Goal: Information Seeking & Learning: Understand process/instructions

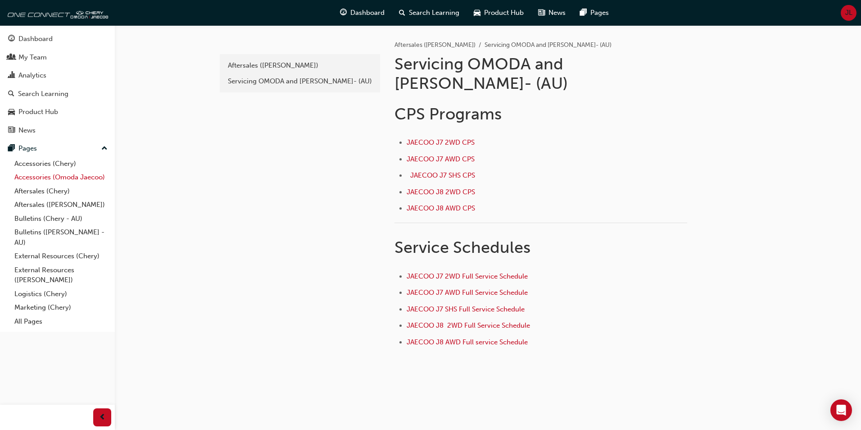
click at [50, 177] on link "Accessories (Omoda Jaecoo)" at bounding box center [61, 177] width 100 height 14
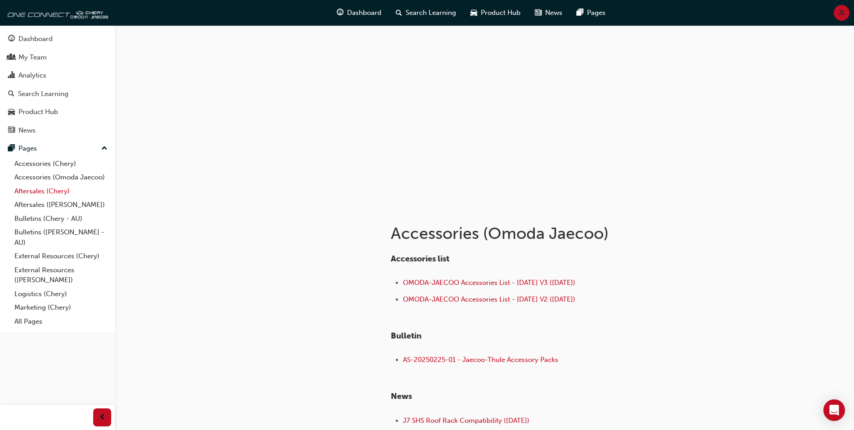
click at [50, 190] on link "Aftersales (Chery)" at bounding box center [61, 191] width 100 height 14
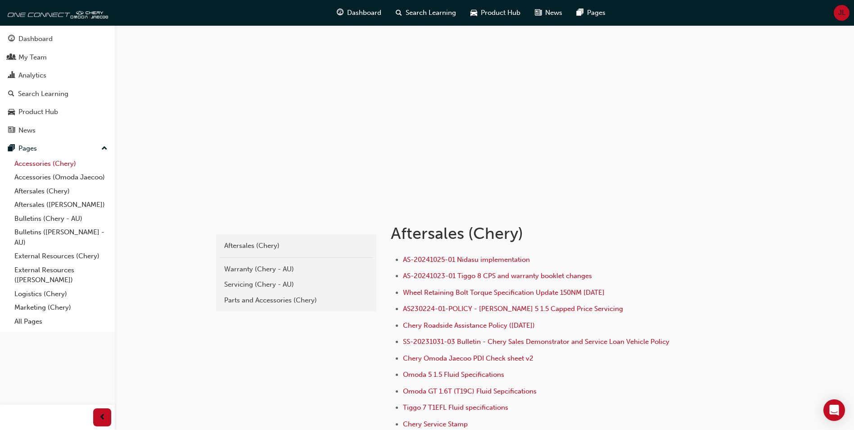
click at [52, 166] on link "Accessories (Chery)" at bounding box center [61, 164] width 100 height 14
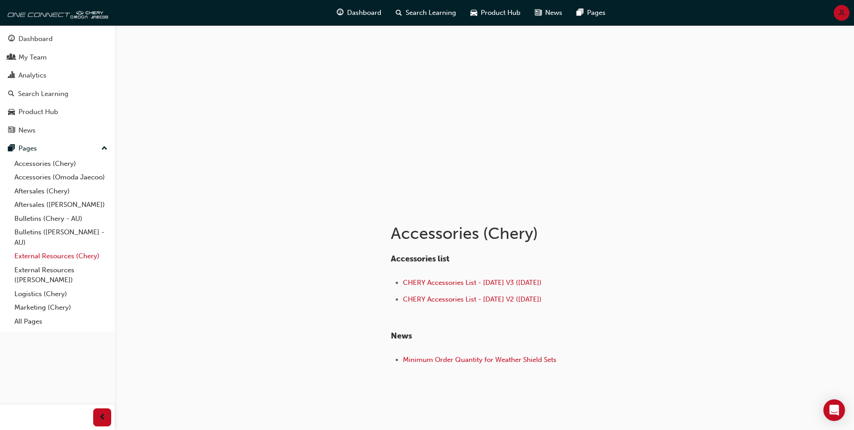
click at [55, 256] on link "External Resources (Chery)" at bounding box center [61, 256] width 100 height 14
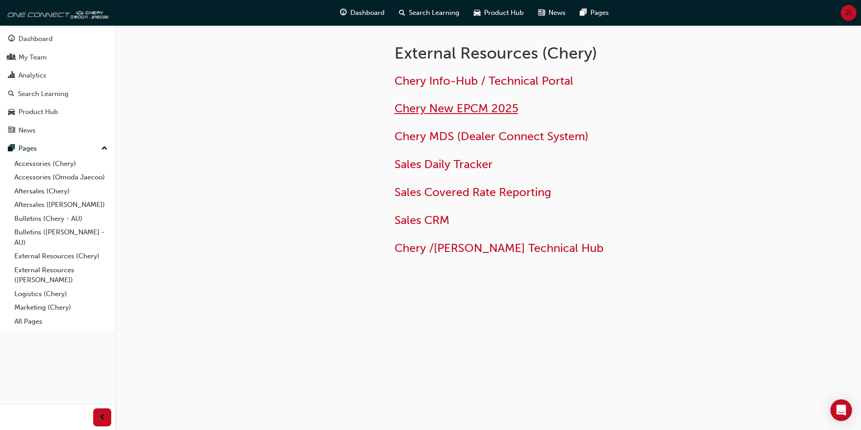
click at [489, 109] on span "Chery New EPCM 2025" at bounding box center [457, 108] width 124 height 14
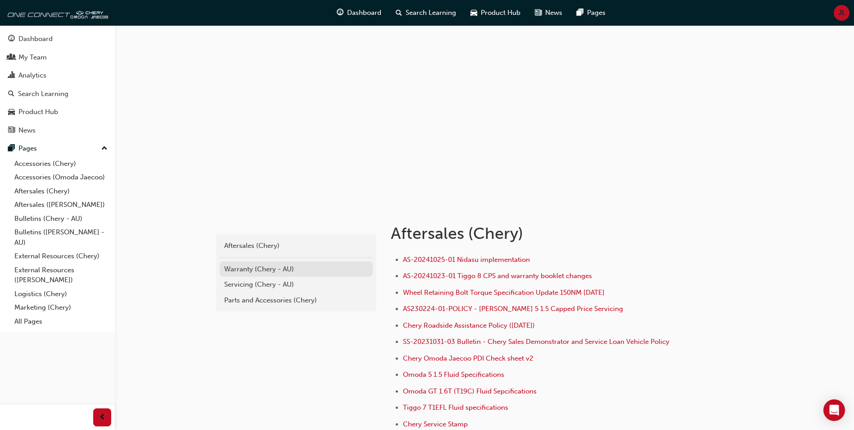
click at [242, 271] on div "Warranty (Chery - AU)" at bounding box center [296, 269] width 144 height 10
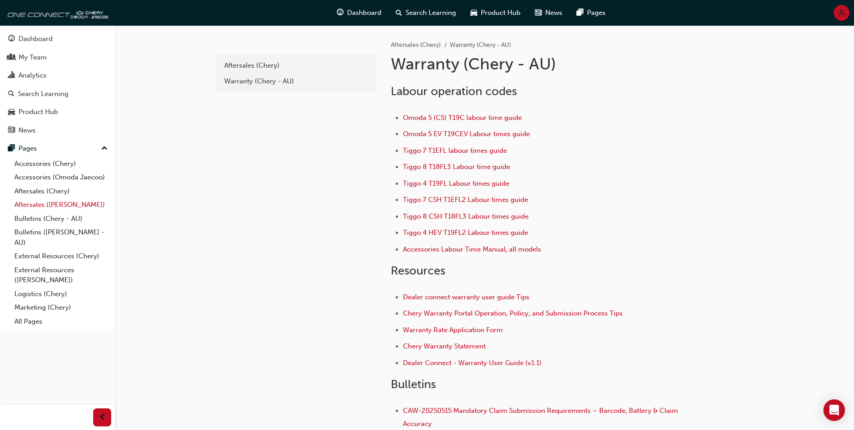
click at [39, 202] on link "Aftersales ([PERSON_NAME])" at bounding box center [61, 205] width 100 height 14
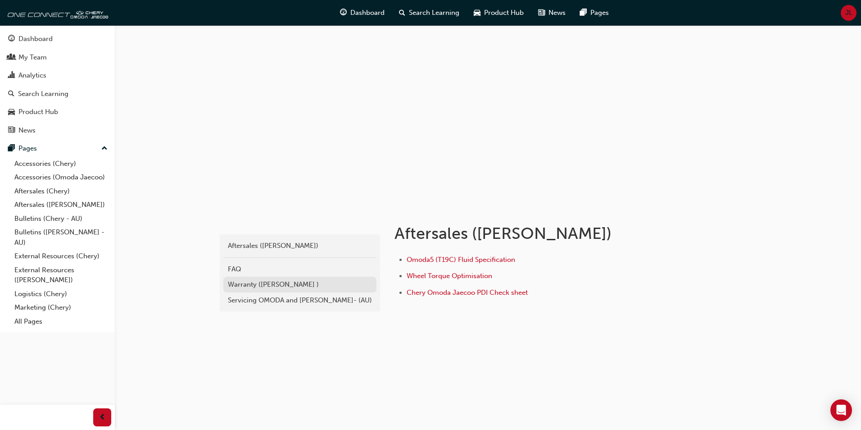
click at [247, 284] on div "Warranty ([PERSON_NAME] )" at bounding box center [300, 284] width 144 height 10
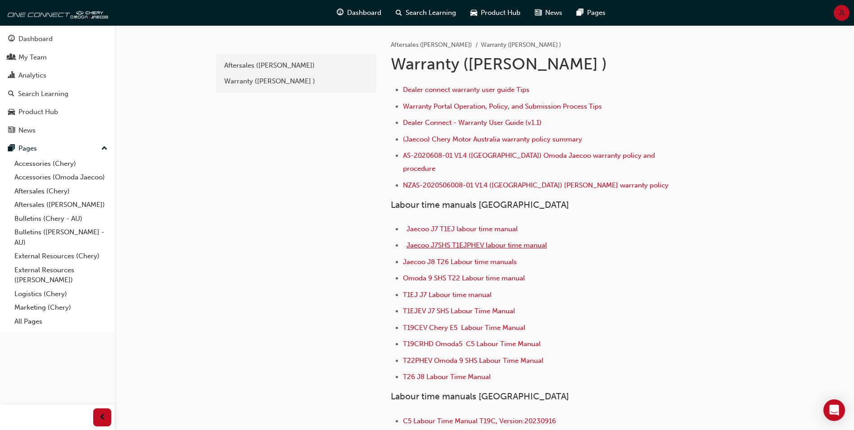
click at [476, 241] on span "Jaecoo J7SHS T1EJPHEV labour time manual" at bounding box center [477, 245] width 141 height 8
click at [498, 241] on span "Jaecoo J7SHS T1EJPHEV labour time manual" at bounding box center [477, 245] width 141 height 8
click at [471, 291] on span "T1EJ J7 Labour time manual" at bounding box center [447, 295] width 89 height 8
click at [39, 192] on link "Aftersales (Chery)" at bounding box center [61, 191] width 100 height 14
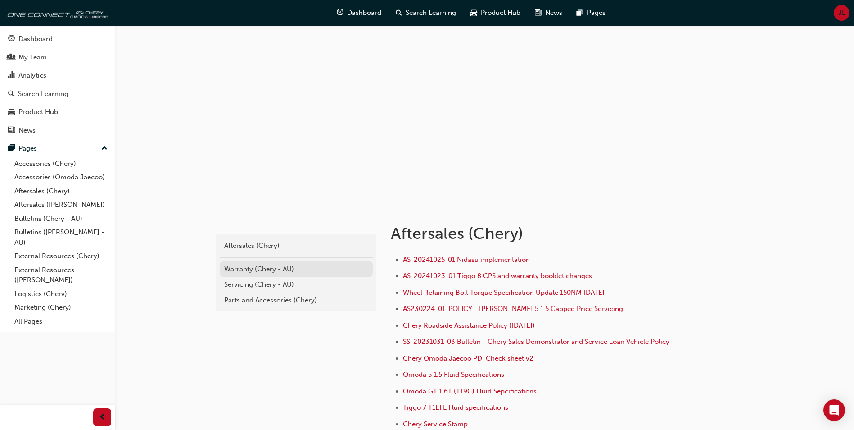
click at [241, 267] on div "Warranty (Chery - AU)" at bounding box center [296, 269] width 144 height 10
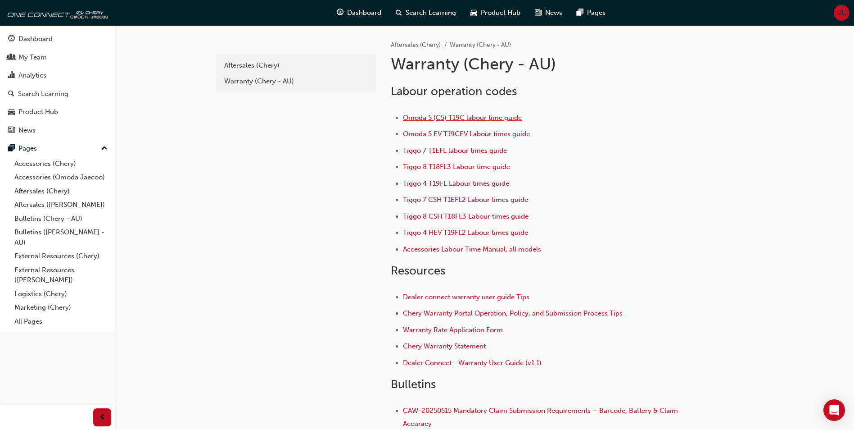
click at [424, 118] on span "Omoda 5 (C5) T19C labour time guide" at bounding box center [462, 118] width 119 height 8
click at [234, 82] on div "Warranty (Chery - AU)" at bounding box center [296, 81] width 144 height 10
click at [424, 232] on span "Tiggo 4 HEV T19FL2 Labour times guide" at bounding box center [465, 232] width 125 height 8
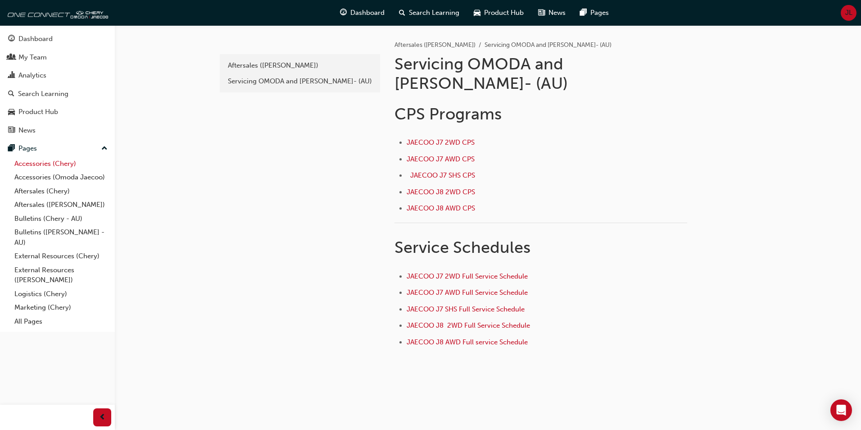
click at [50, 166] on link "Accessories (Chery)" at bounding box center [61, 164] width 100 height 14
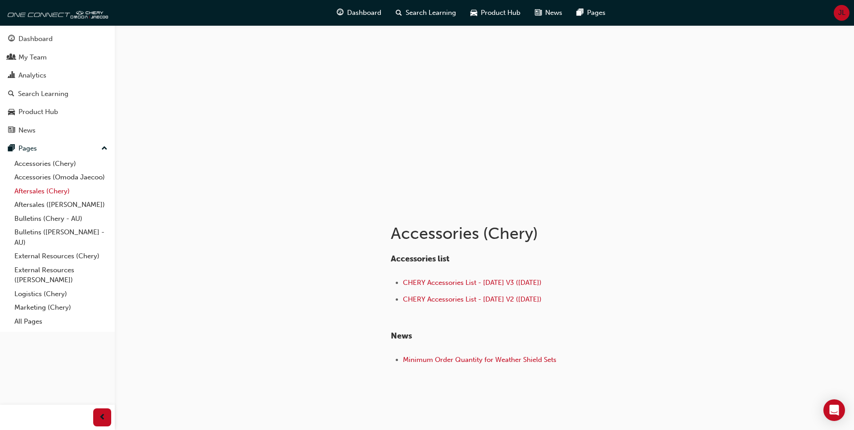
click at [54, 192] on link "Aftersales (Chery)" at bounding box center [61, 191] width 100 height 14
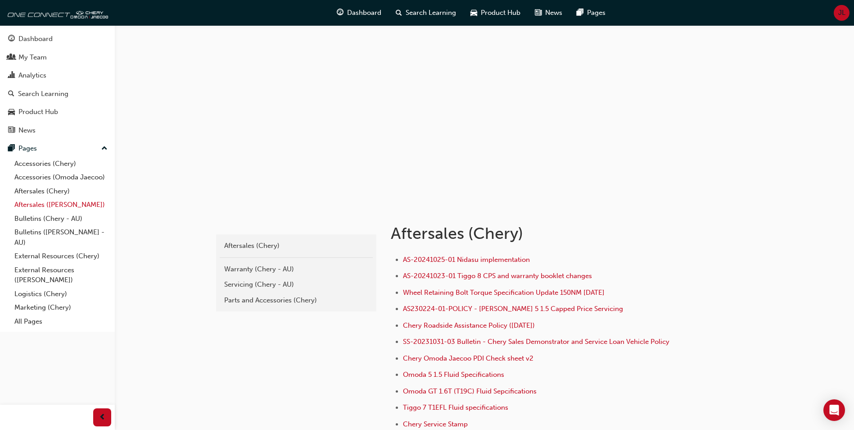
click at [55, 203] on link "Aftersales ([PERSON_NAME])" at bounding box center [61, 205] width 100 height 14
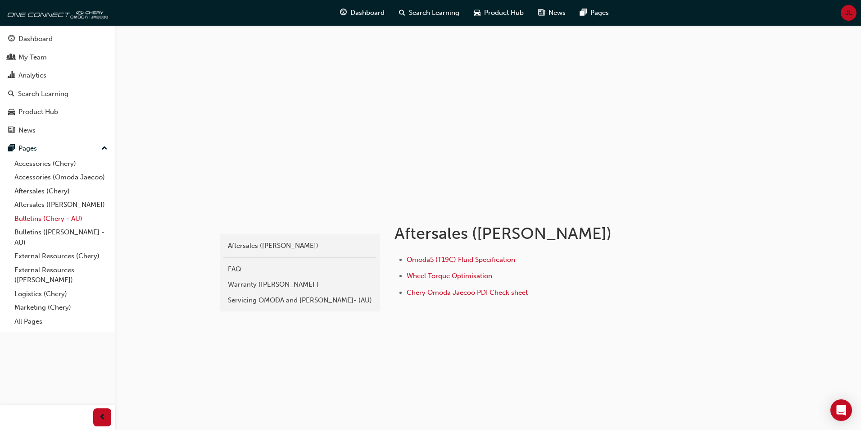
click at [56, 214] on link "Bulletins (Chery - AU)" at bounding box center [61, 219] width 100 height 14
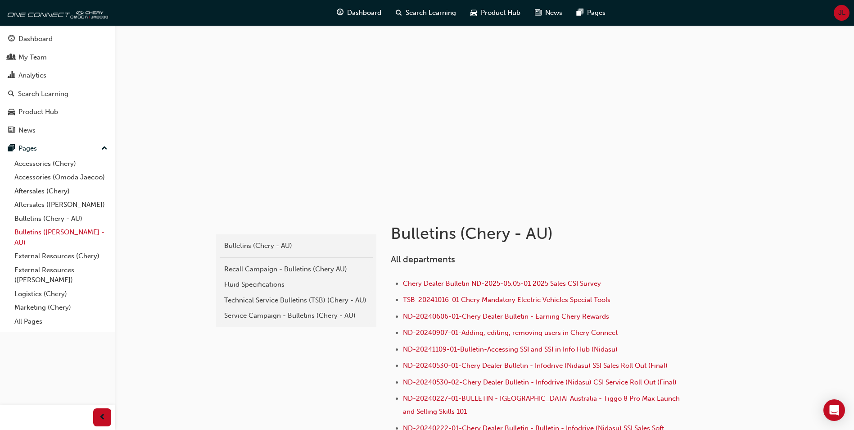
click at [59, 230] on link "Bulletins ([PERSON_NAME] - AU)" at bounding box center [61, 237] width 100 height 24
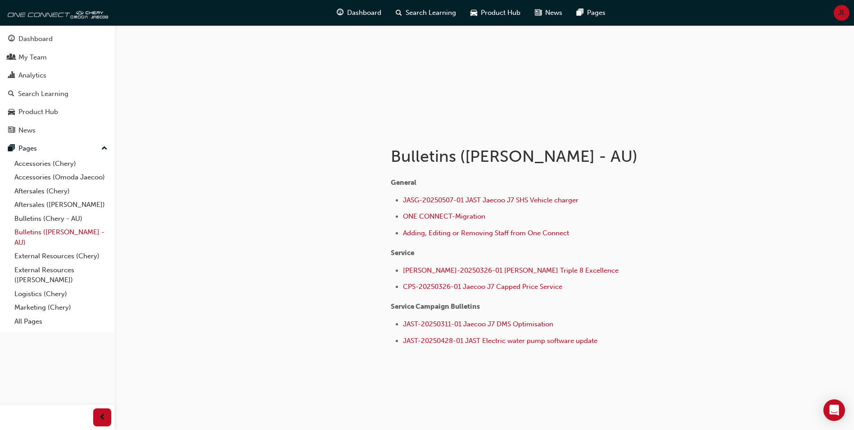
scroll to position [82, 0]
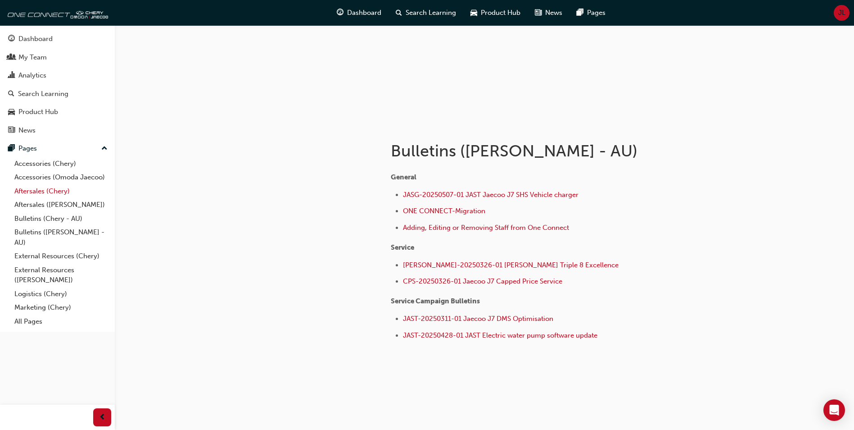
click at [54, 194] on link "Aftersales (Chery)" at bounding box center [61, 191] width 100 height 14
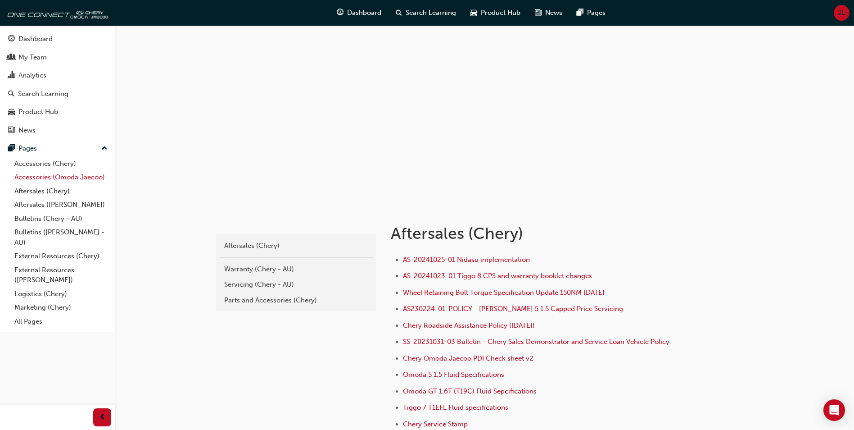
click at [61, 181] on link "Accessories (Omoda Jaecoo)" at bounding box center [61, 177] width 100 height 14
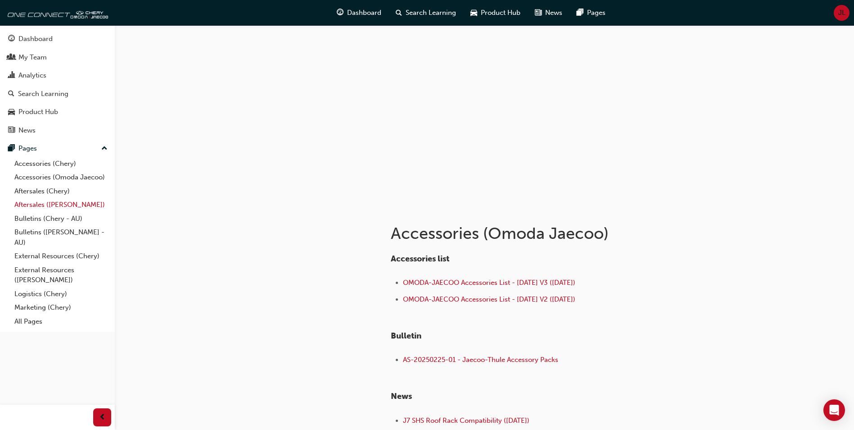
click at [77, 203] on link "Aftersales ([PERSON_NAME])" at bounding box center [61, 205] width 100 height 14
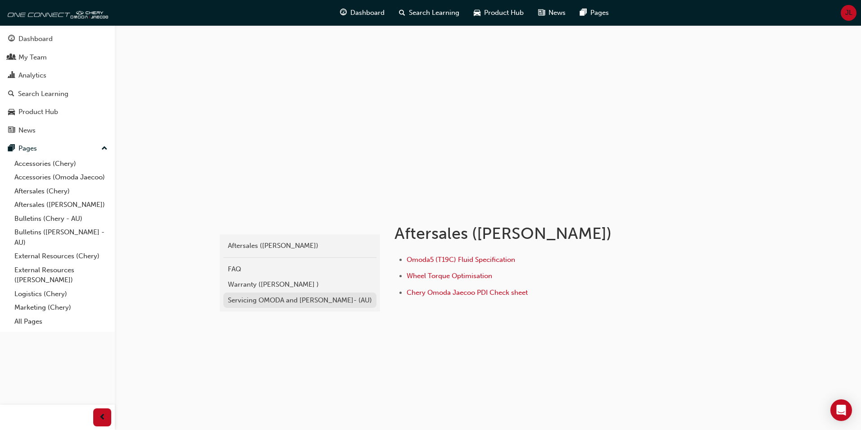
click at [273, 295] on div "Servicing OMODA and JAECOO- (AU)" at bounding box center [300, 300] width 144 height 10
click at [283, 284] on div "Warranty ([PERSON_NAME] )" at bounding box center [300, 284] width 144 height 10
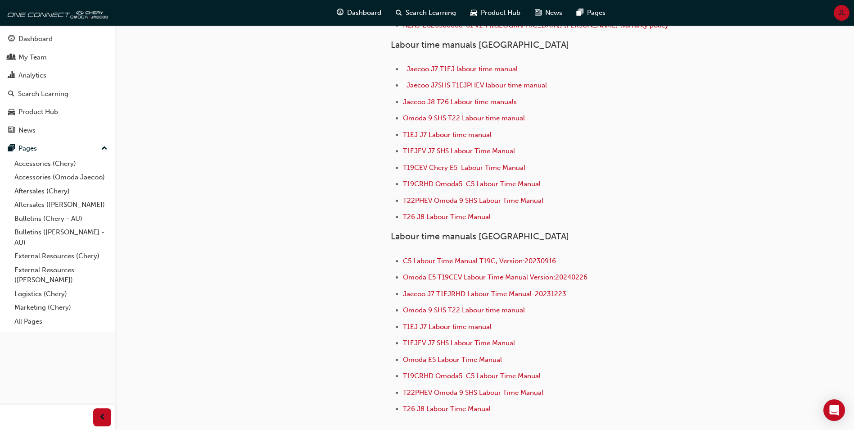
scroll to position [180, 0]
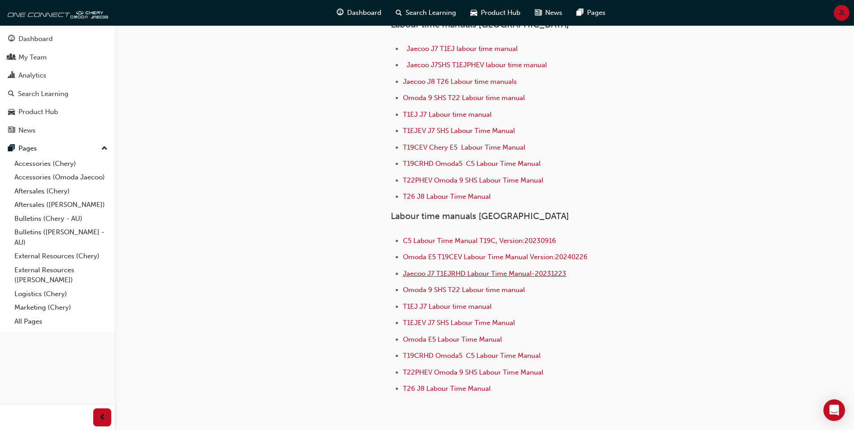
click at [515, 269] on span "Jaecoo J7 T1EJRHD Labour Time Manual-20231223" at bounding box center [484, 273] width 163 height 8
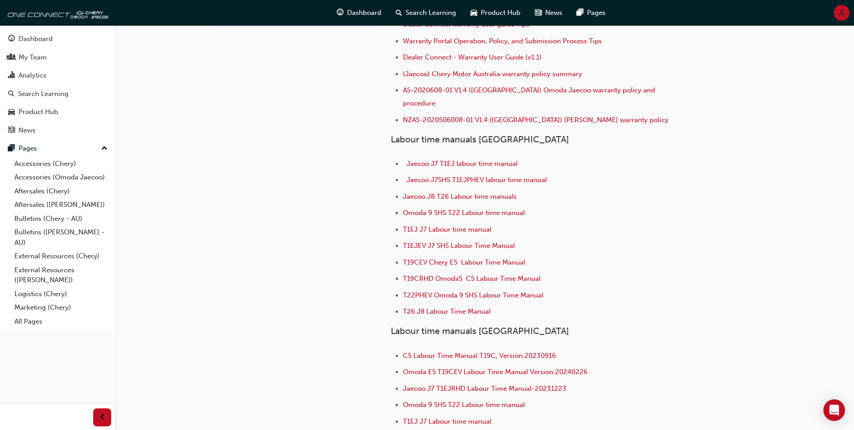
scroll to position [45, 0]
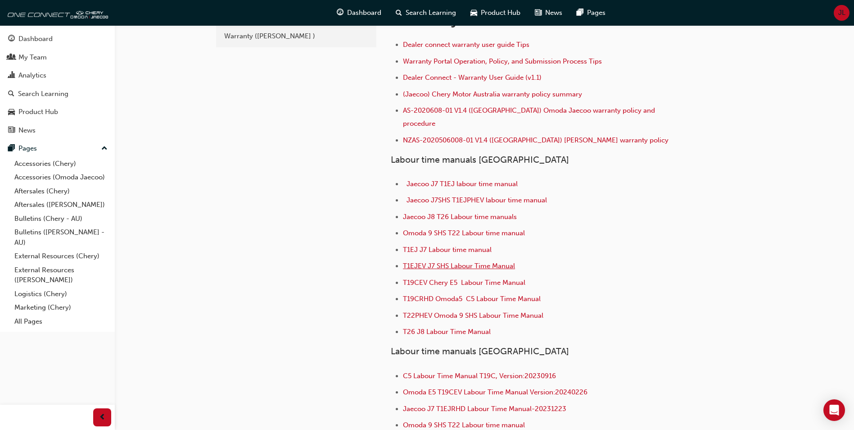
click at [460, 262] on span "T1EJEV J7 SHS Labour Time Manual" at bounding box center [459, 266] width 112 height 8
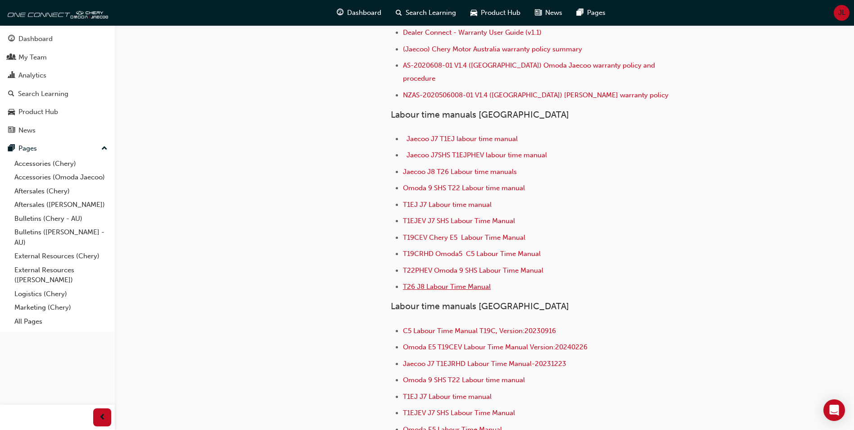
click at [446, 282] on span "T26 J8 Labour Time Manual" at bounding box center [447, 286] width 88 height 8
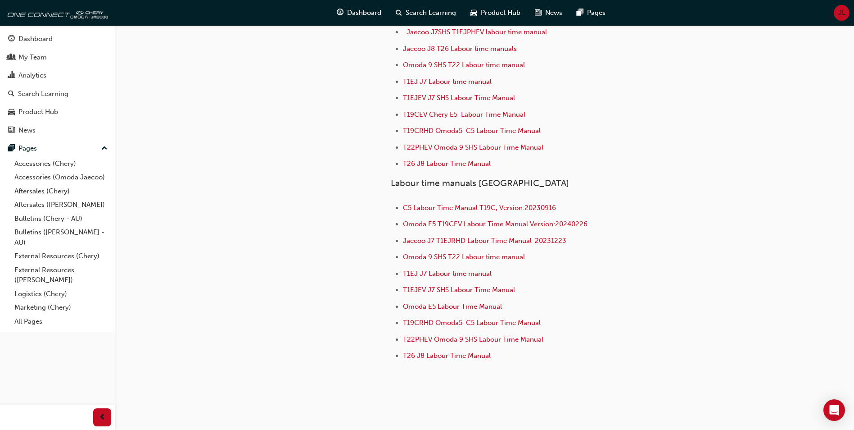
scroll to position [220, 0]
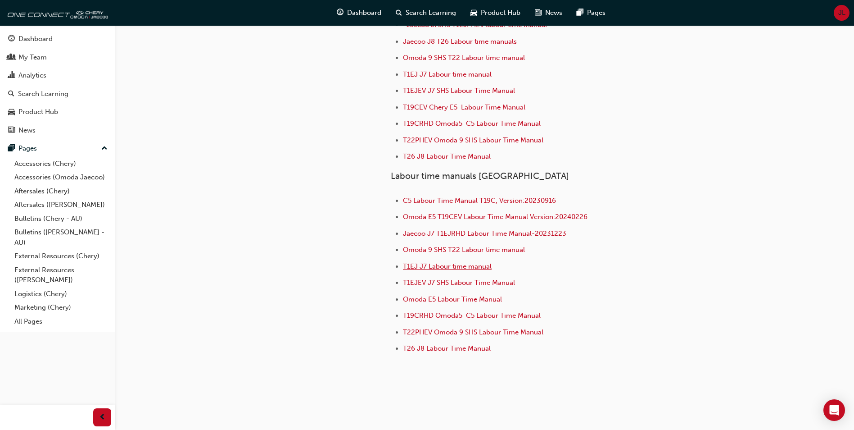
click at [443, 262] on span "T1EJ J7 Labour time manual" at bounding box center [447, 266] width 89 height 8
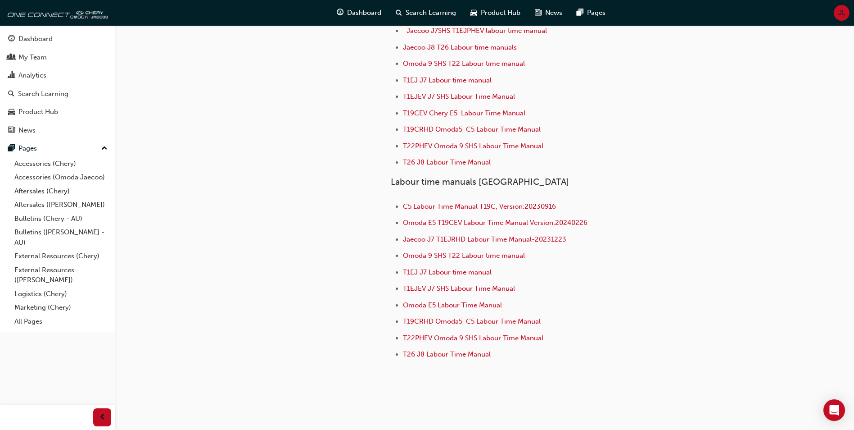
scroll to position [220, 0]
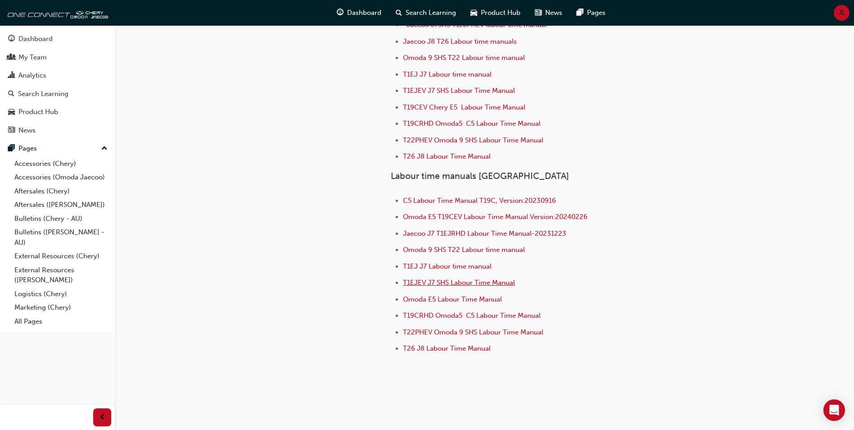
click at [480, 278] on span "T1EJEV J7 SHS Labour Time Manual" at bounding box center [459, 282] width 112 height 8
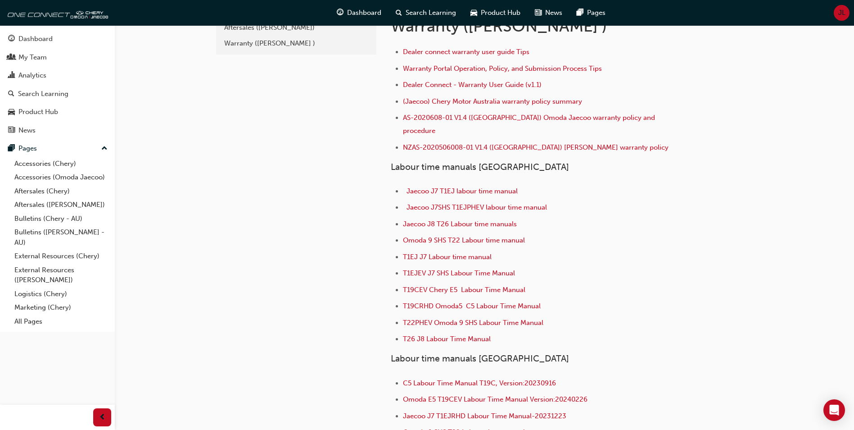
scroll to position [90, 0]
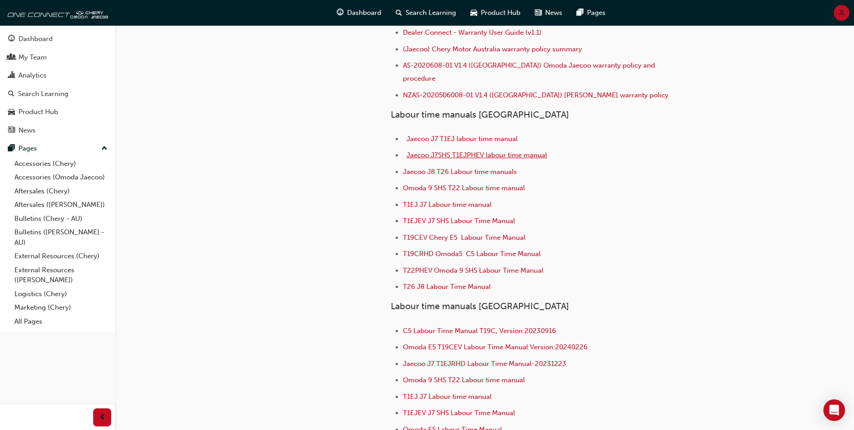
click at [444, 151] on span "Jaecoo J7SHS T1EJPHEV labour time manual" at bounding box center [477, 155] width 141 height 8
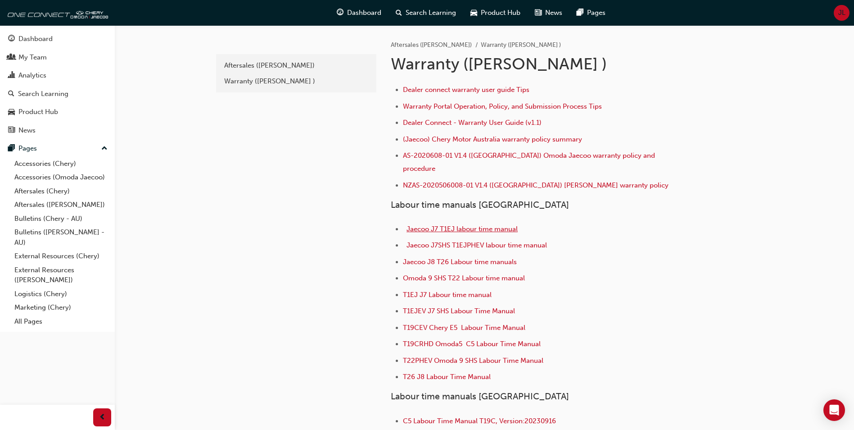
click at [444, 225] on span "Jaecoo J7 T1EJ labour time manual" at bounding box center [462, 229] width 111 height 8
click at [473, 291] on span "T1EJ J7 Labour time manual" at bounding box center [447, 295] width 89 height 8
click at [436, 291] on span "T1EJ J7 Labour time manual" at bounding box center [447, 295] width 89 height 8
click at [442, 356] on span "T22PHEV Omoda 9 SHS Labour Time Manual" at bounding box center [473, 360] width 141 height 8
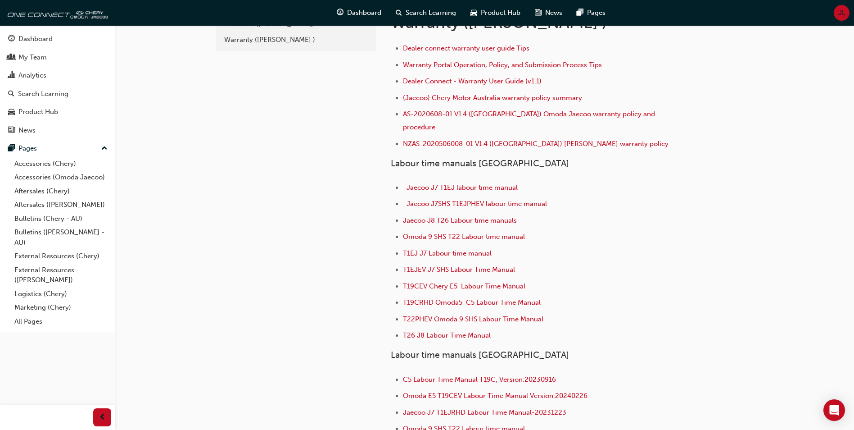
scroll to position [180, 0]
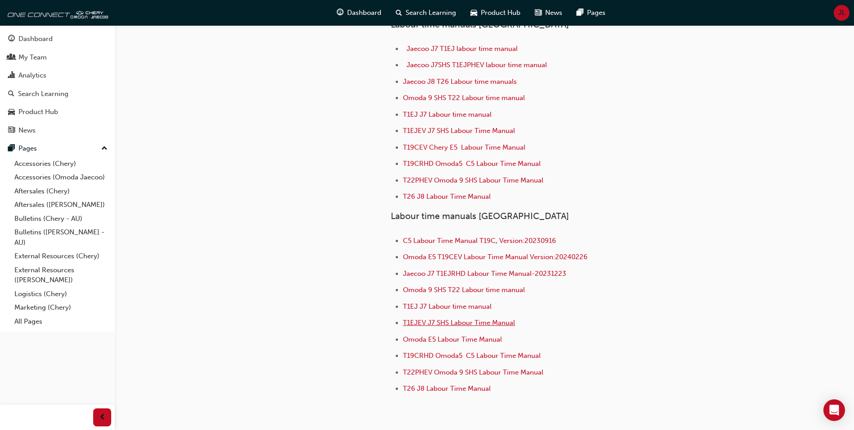
click at [462, 318] on span "T1EJEV J7 SHS Labour Time Manual" at bounding box center [459, 322] width 112 height 8
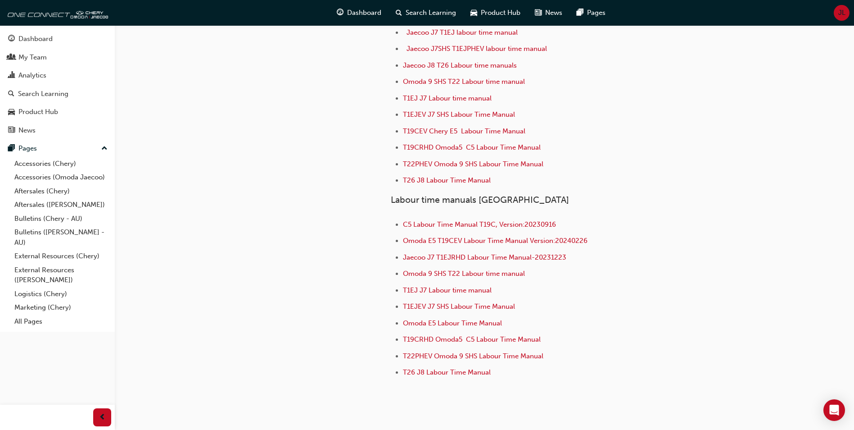
scroll to position [220, 0]
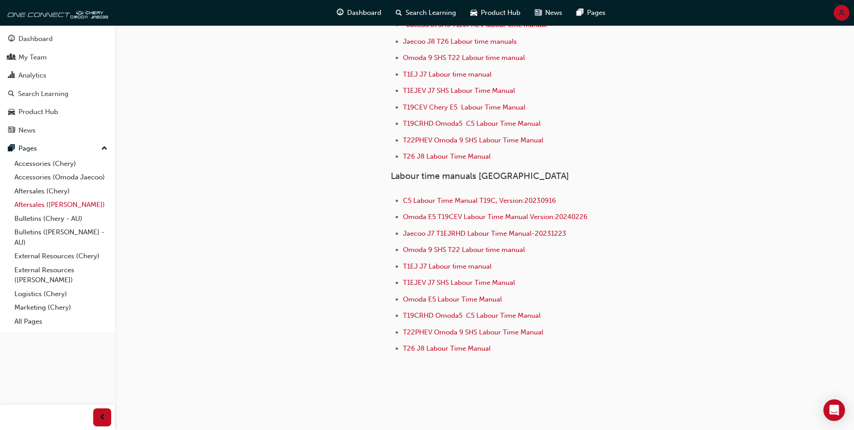
click at [52, 205] on link "Aftersales ([PERSON_NAME])" at bounding box center [61, 205] width 100 height 14
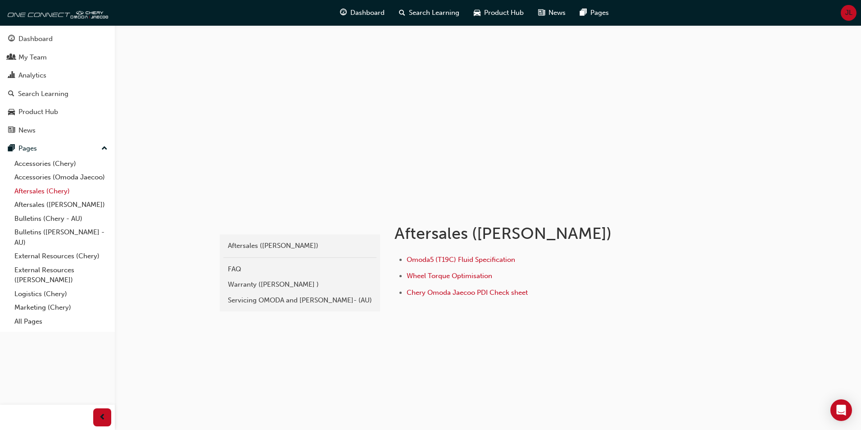
click at [51, 193] on link "Aftersales (Chery)" at bounding box center [61, 191] width 100 height 14
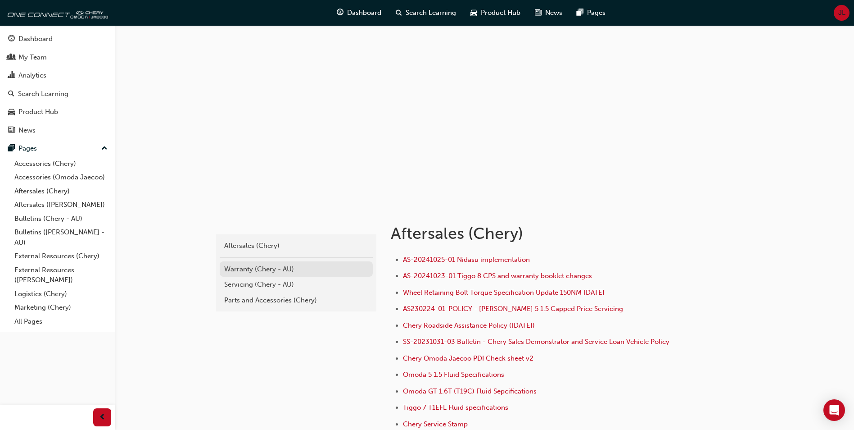
click at [256, 271] on div "Warranty (Chery - AU)" at bounding box center [296, 269] width 144 height 10
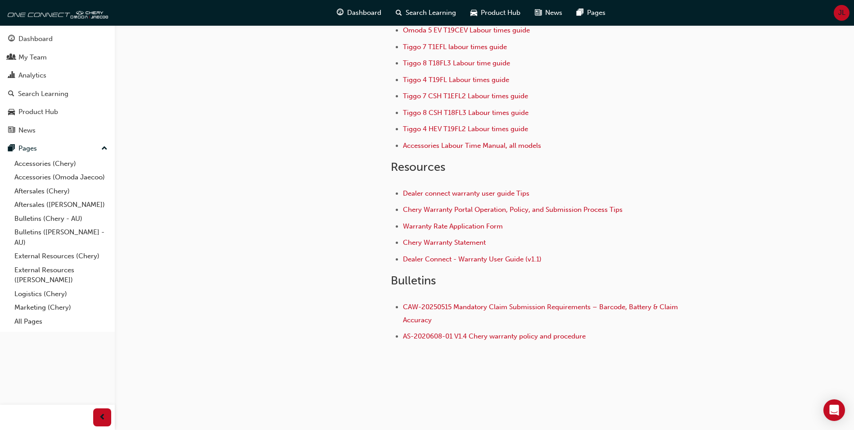
scroll to position [104, 0]
click at [468, 193] on span "Dealer connect warranty user guide Tips" at bounding box center [466, 192] width 127 height 8
